Goal: Information Seeking & Learning: Learn about a topic

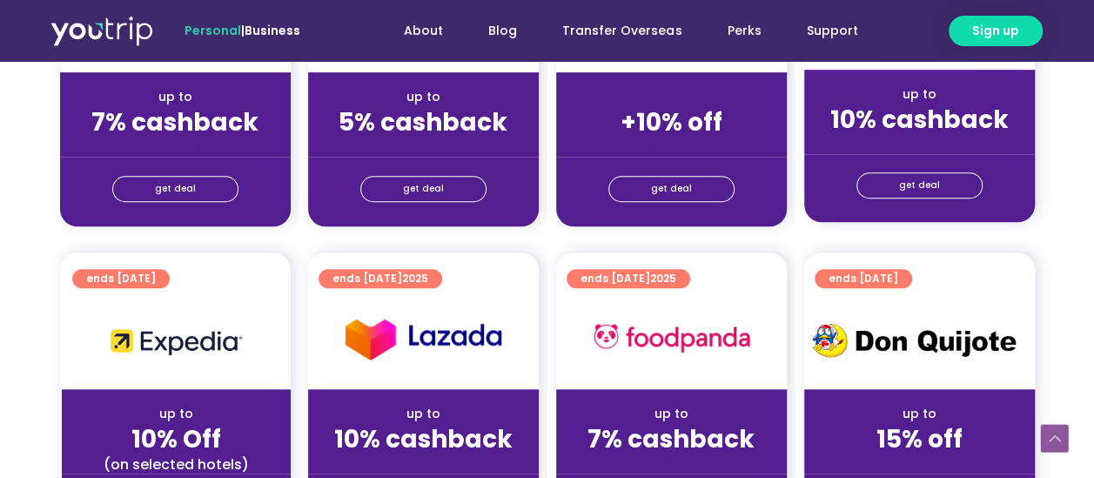
scroll to position [522, 0]
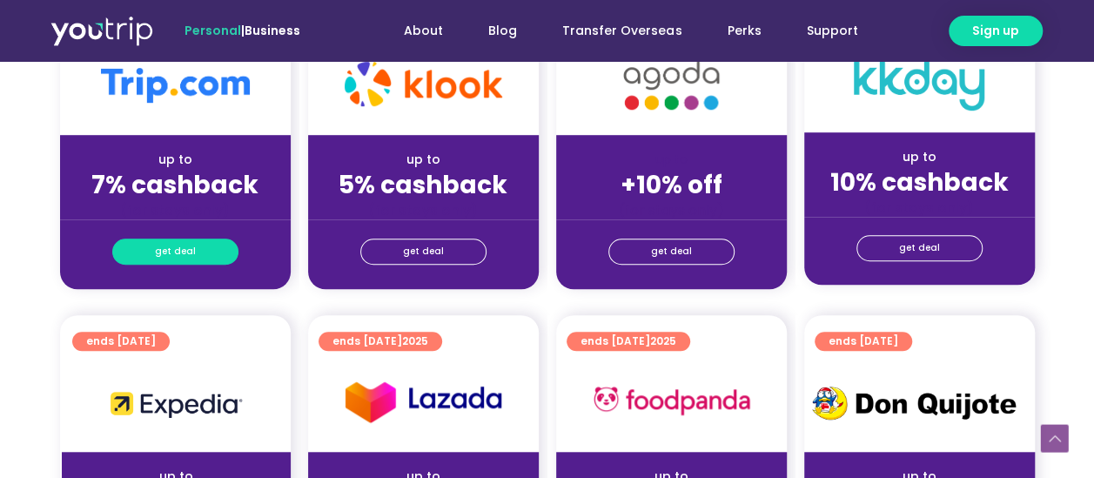
click at [203, 245] on link "get deal" at bounding box center [175, 251] width 126 height 26
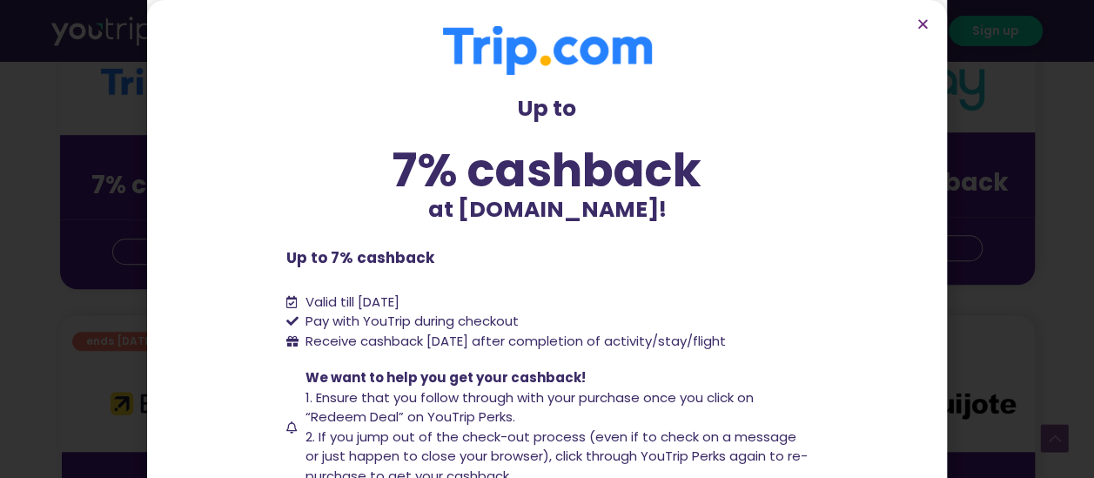
click at [153, 237] on section "Up to 7% cashback at [DOMAIN_NAME]! Up to 7% cashback at [DOMAIN_NAME]! Up to 7…" at bounding box center [546, 338] width 799 height 676
click at [926, 17] on icon "Close" at bounding box center [922, 23] width 13 height 13
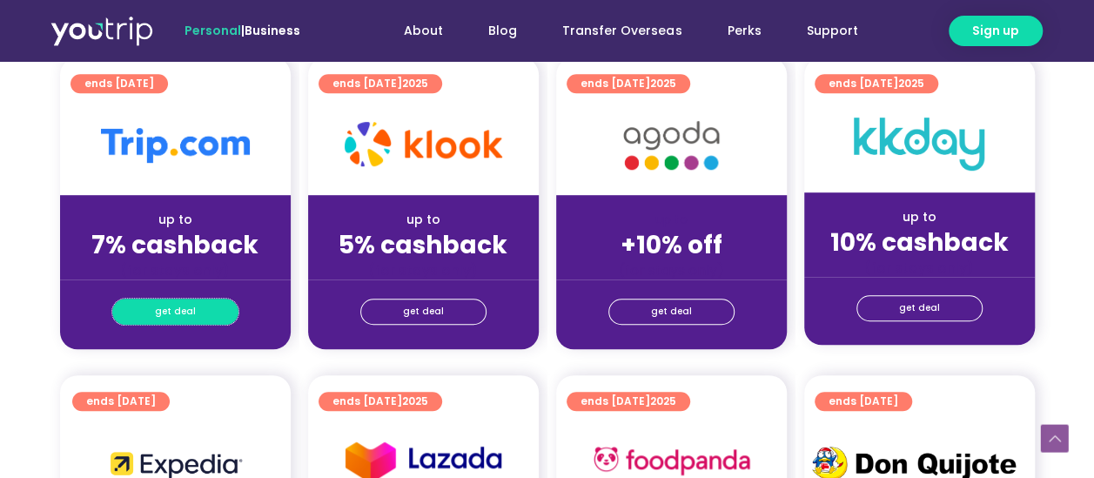
scroll to position [435, 0]
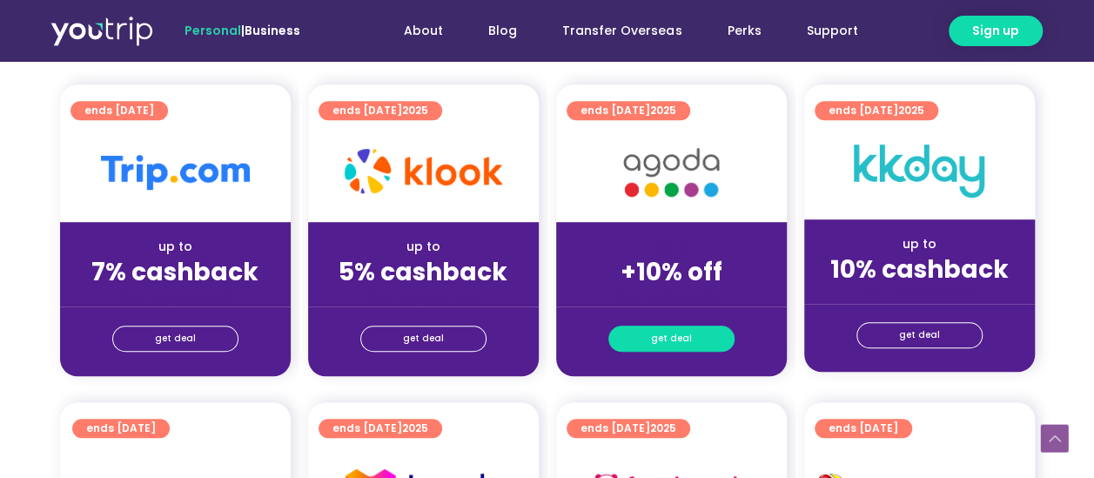
click at [682, 329] on span "get deal" at bounding box center [671, 338] width 41 height 24
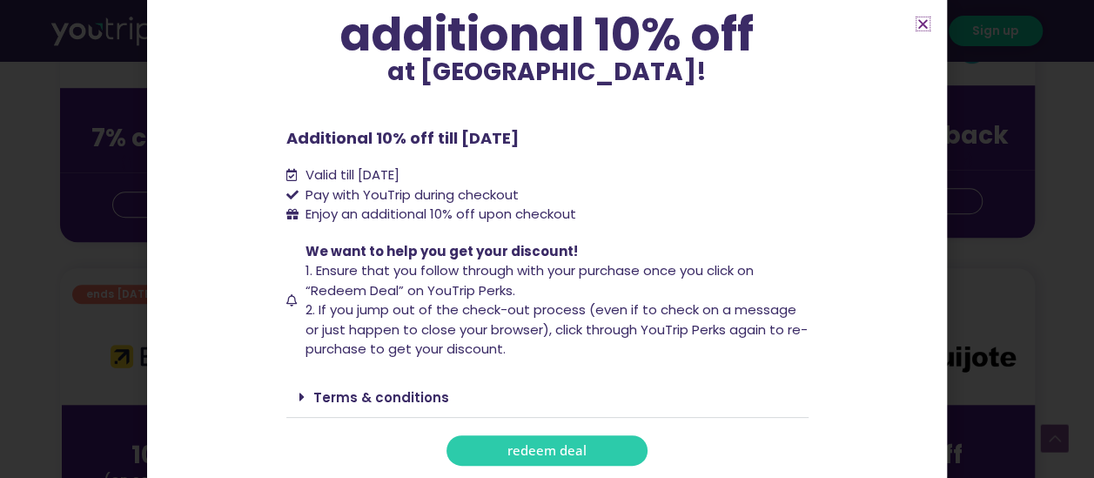
scroll to position [609, 0]
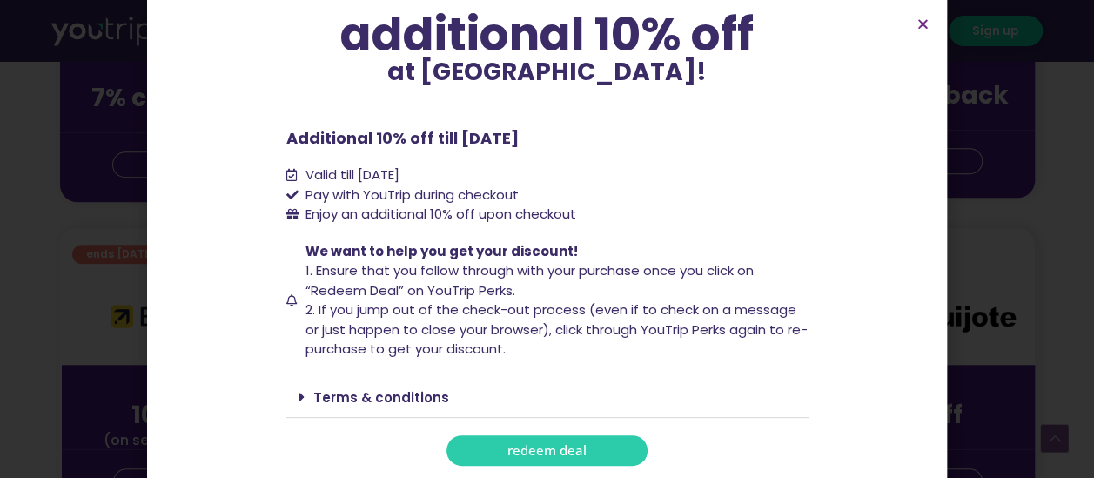
click at [384, 397] on link "Terms & conditions" at bounding box center [381, 397] width 136 height 18
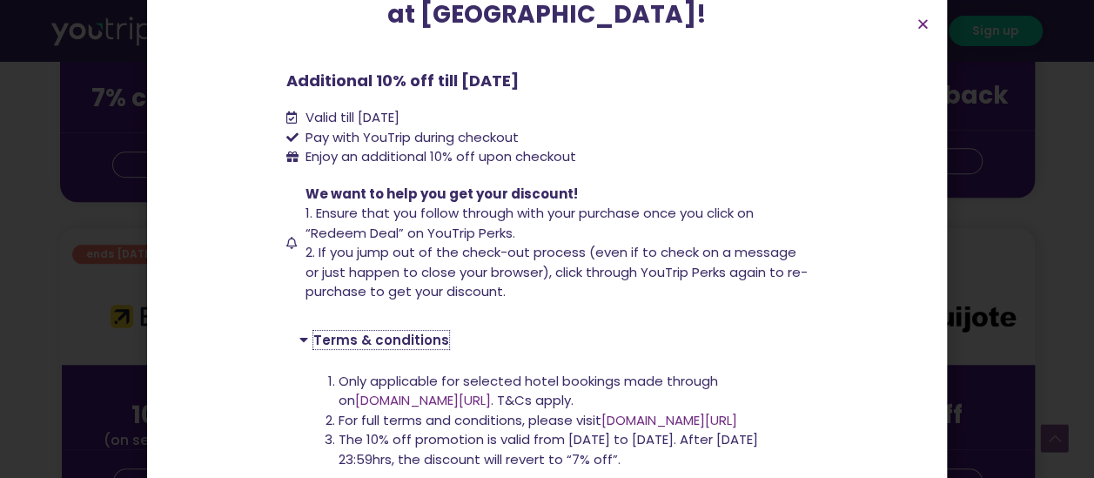
scroll to position [282, 0]
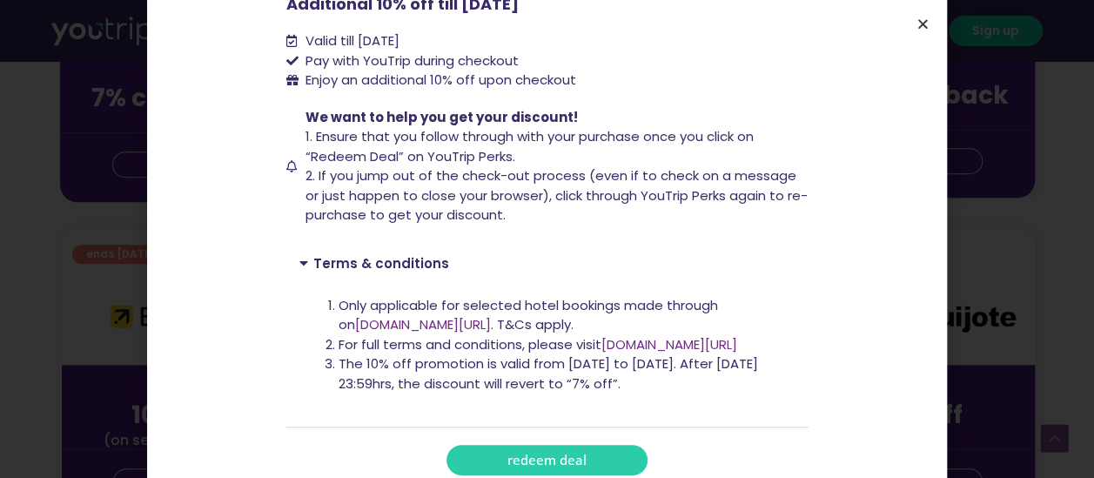
click at [921, 23] on icon "Close" at bounding box center [922, 23] width 13 height 13
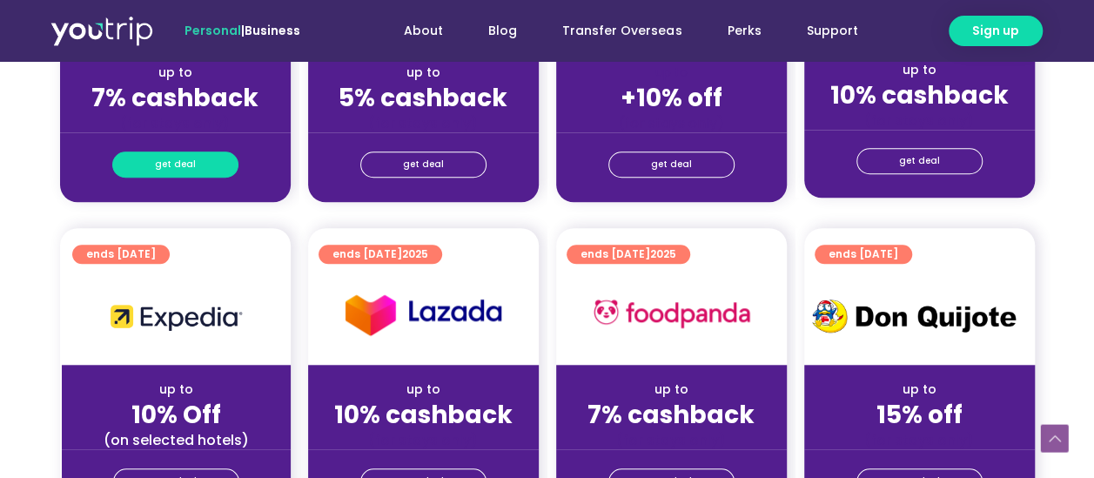
click at [196, 163] on link "get deal" at bounding box center [175, 164] width 126 height 26
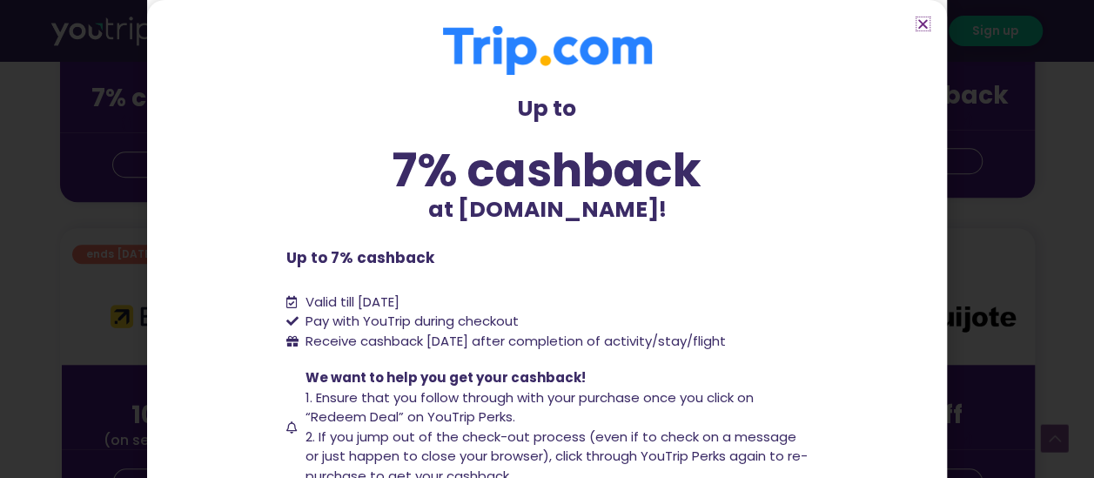
scroll to position [174, 0]
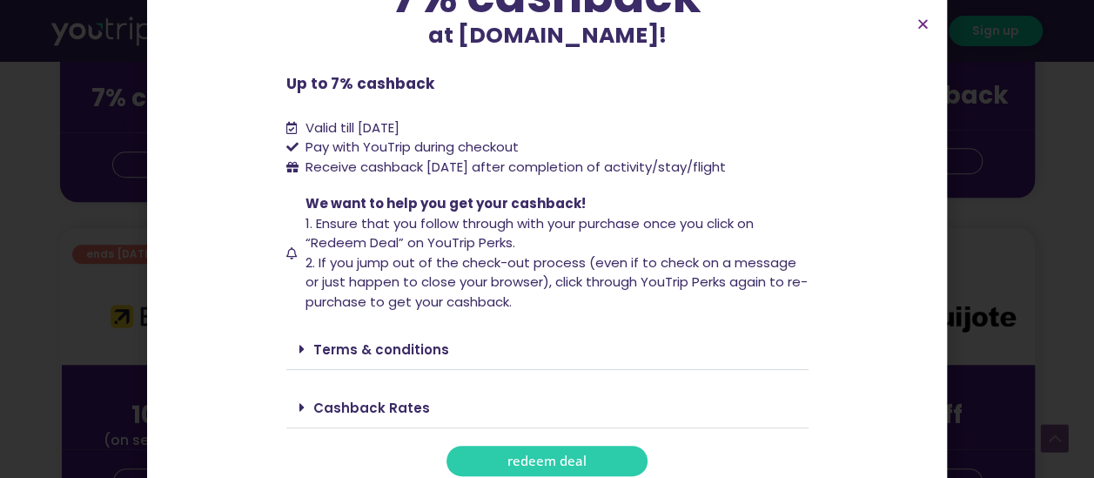
click at [339, 344] on link "Terms & conditions" at bounding box center [381, 349] width 136 height 18
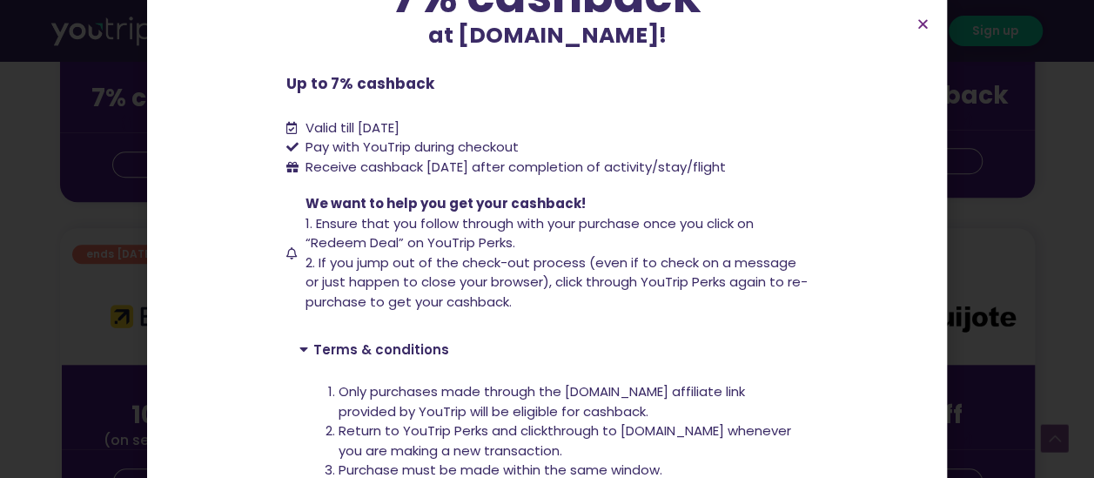
drag, startPoint x: 647, startPoint y: 165, endPoint x: 774, endPoint y: 162, distance: 127.1
click at [774, 162] on li "Receive cashback [DATE] after completion of activity/stay/flight" at bounding box center [547, 167] width 522 height 20
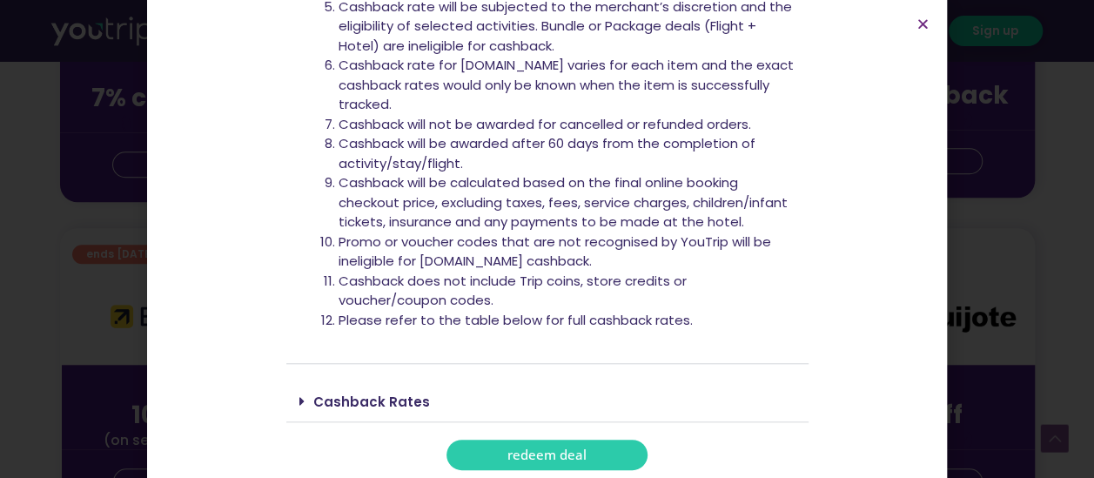
scroll to position [700, 0]
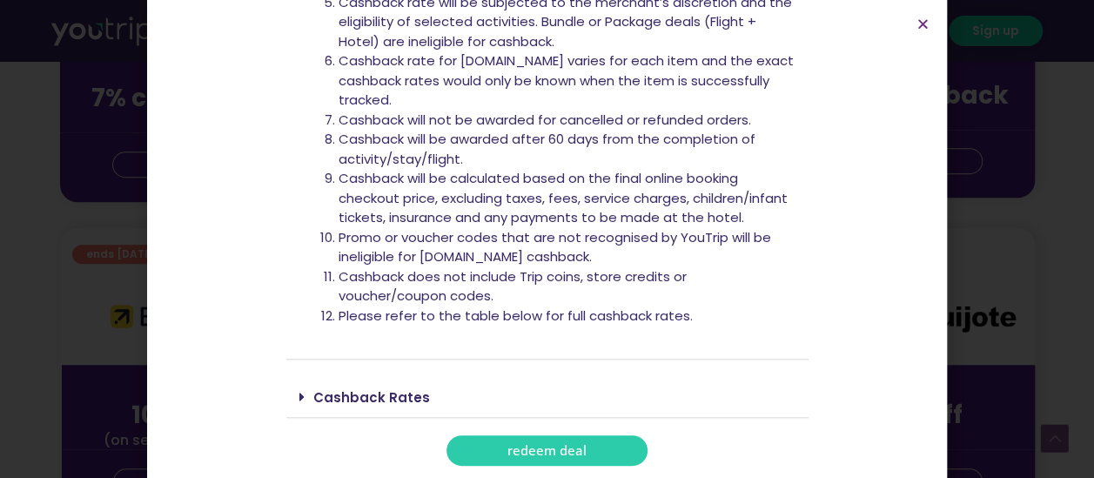
click at [324, 396] on link "Cashback Rates" at bounding box center [371, 397] width 117 height 18
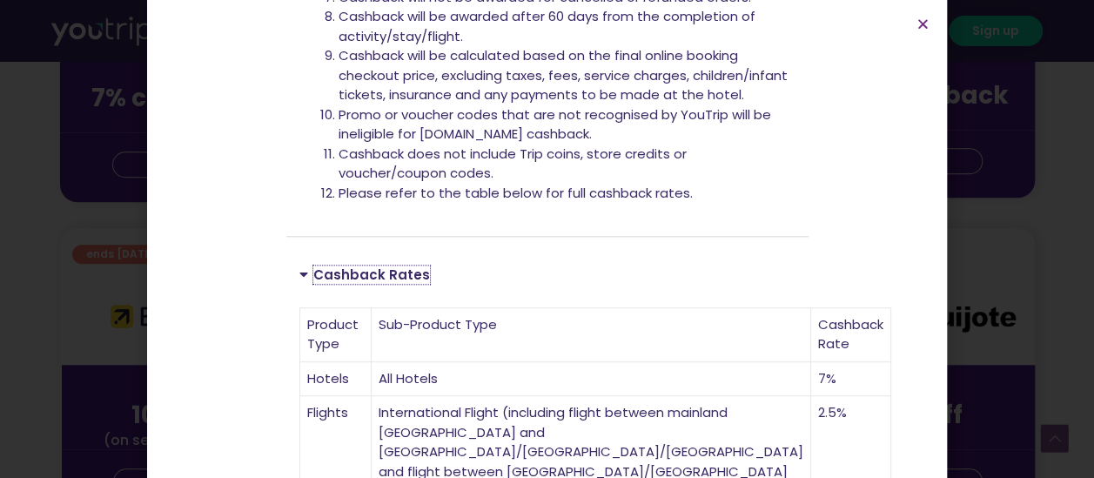
scroll to position [961, 0]
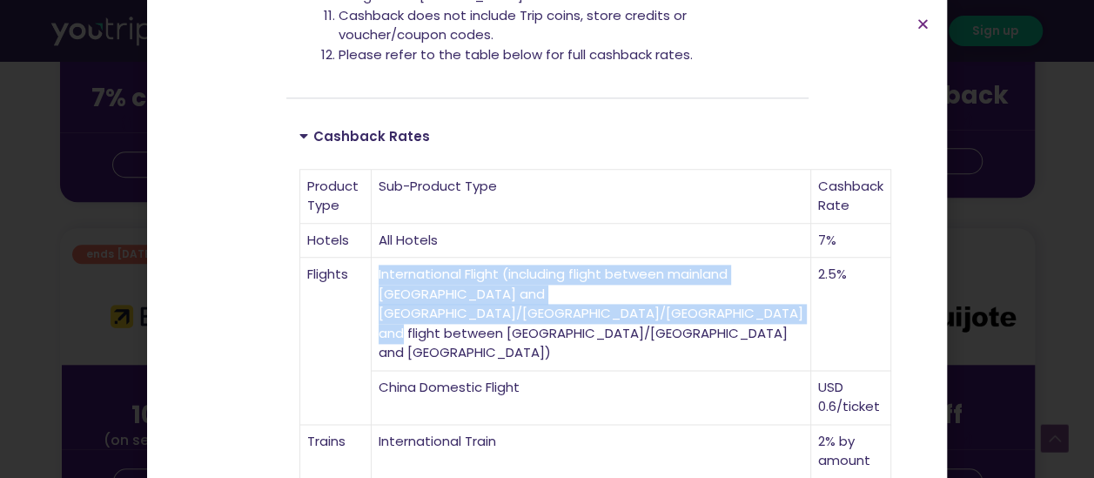
drag, startPoint x: 447, startPoint y: 256, endPoint x: 618, endPoint y: 366, distance: 203.2
click at [618, 366] on td "International Flight (including flight between mainland [GEOGRAPHIC_DATA] and […" at bounding box center [590, 313] width 439 height 113
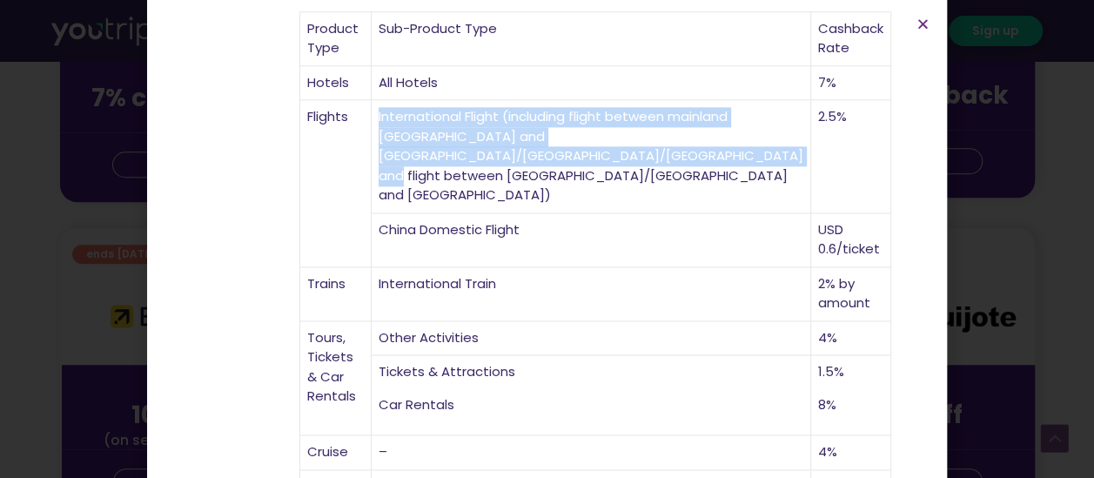
scroll to position [1222, 0]
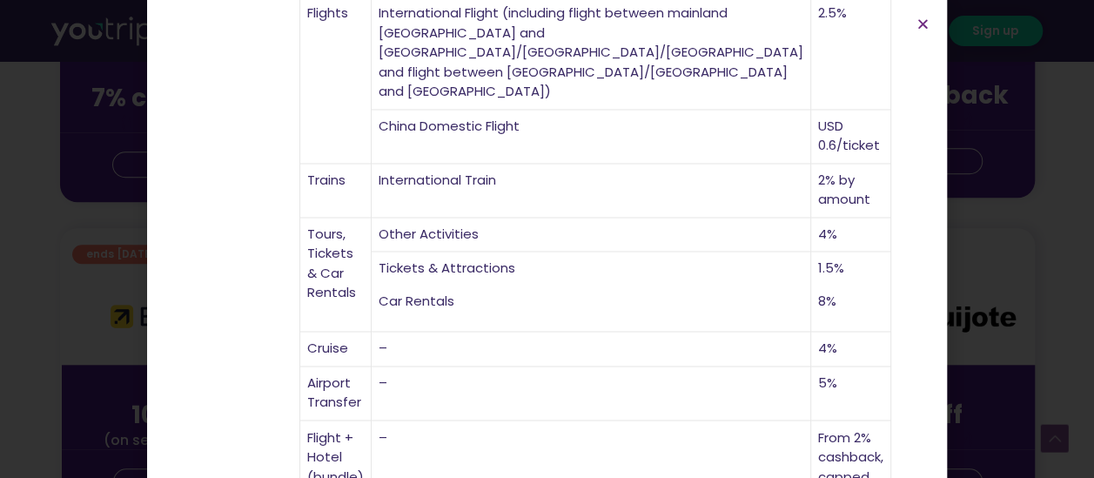
click at [104, 304] on div "Up to 7% cashback at [DOMAIN_NAME]! Up to 7% cashback at [DOMAIN_NAME]! Up to 7…" at bounding box center [547, 239] width 1094 height 478
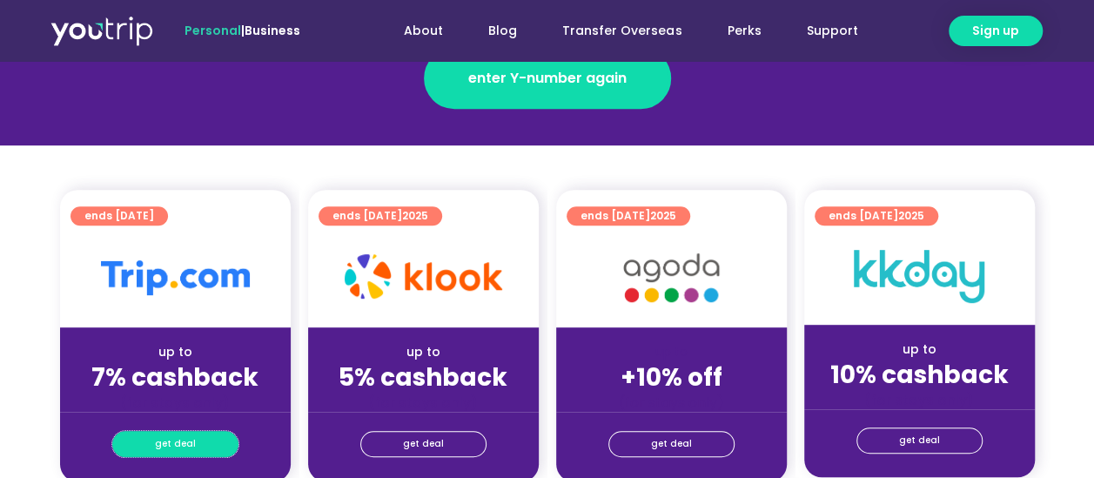
scroll to position [174, 0]
